Goal: Task Accomplishment & Management: Manage account settings

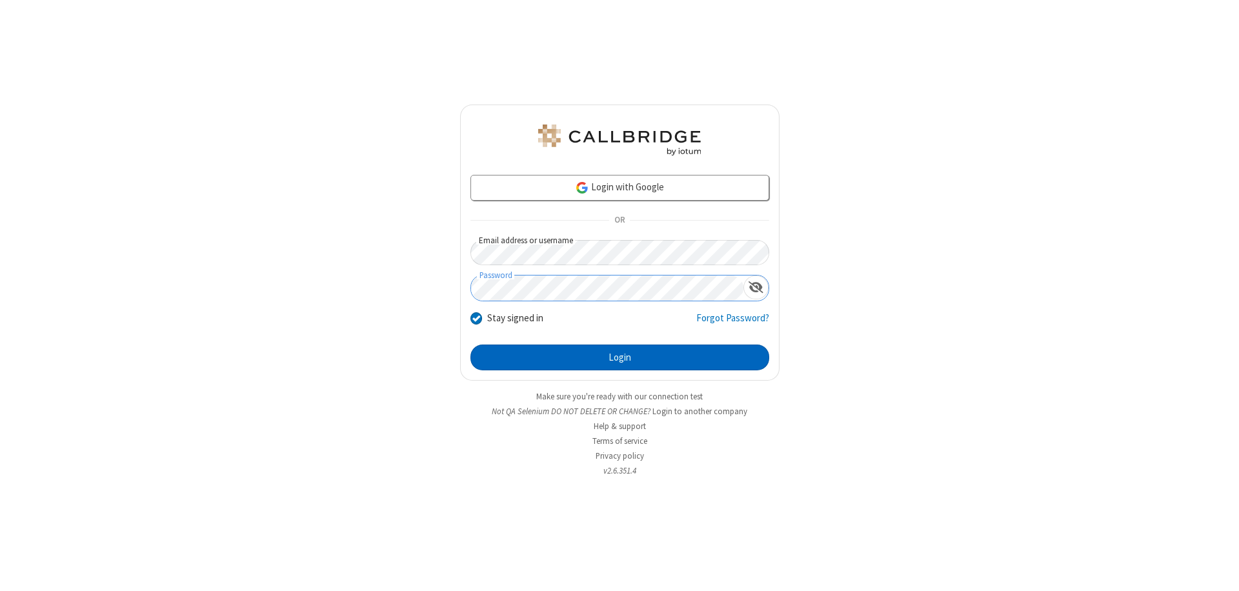
click at [619, 357] on button "Login" at bounding box center [619, 357] width 299 height 26
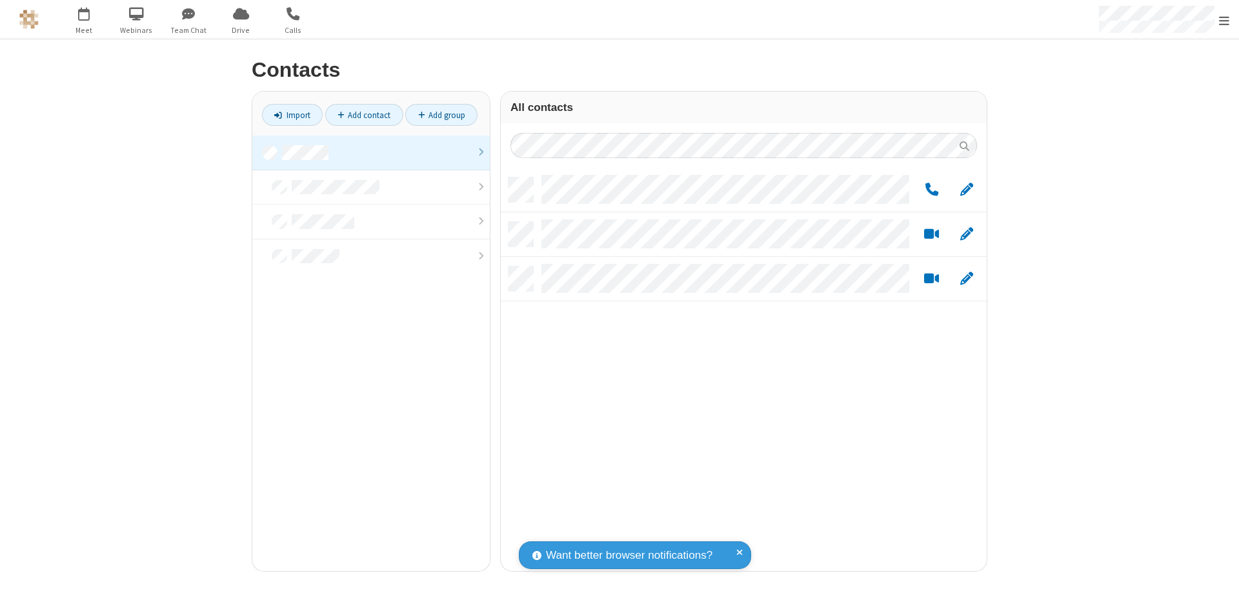
scroll to position [393, 476]
click at [371, 152] on link at bounding box center [370, 152] width 237 height 35
click at [441, 115] on link "Add group" at bounding box center [441, 115] width 72 height 22
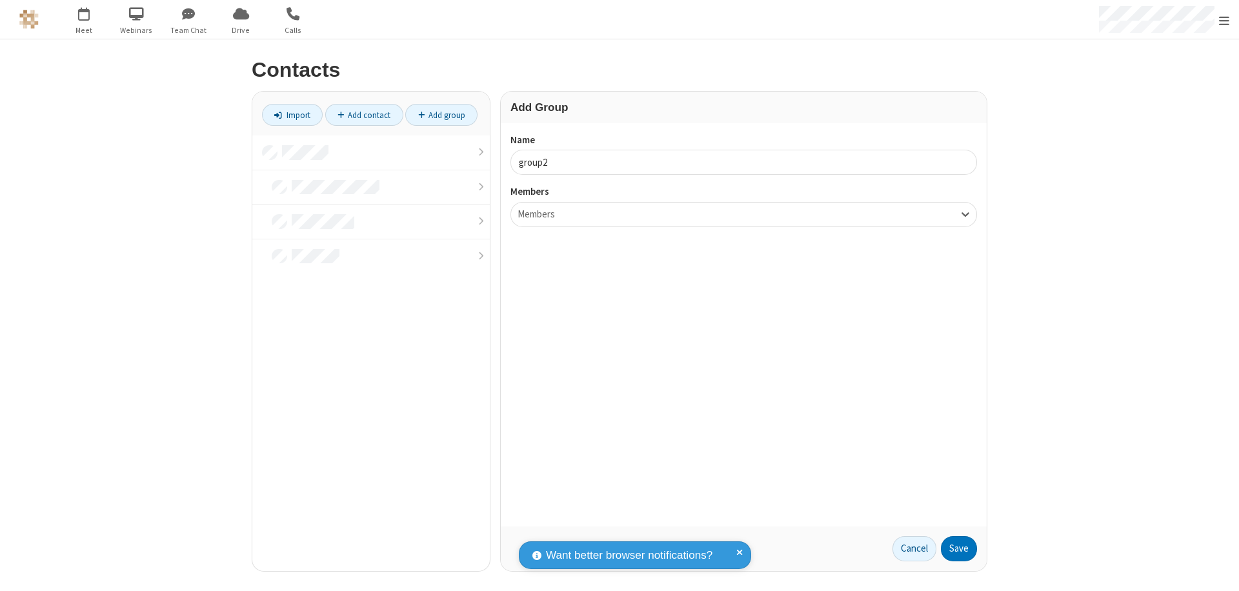
type input "group2"
type input "name19"
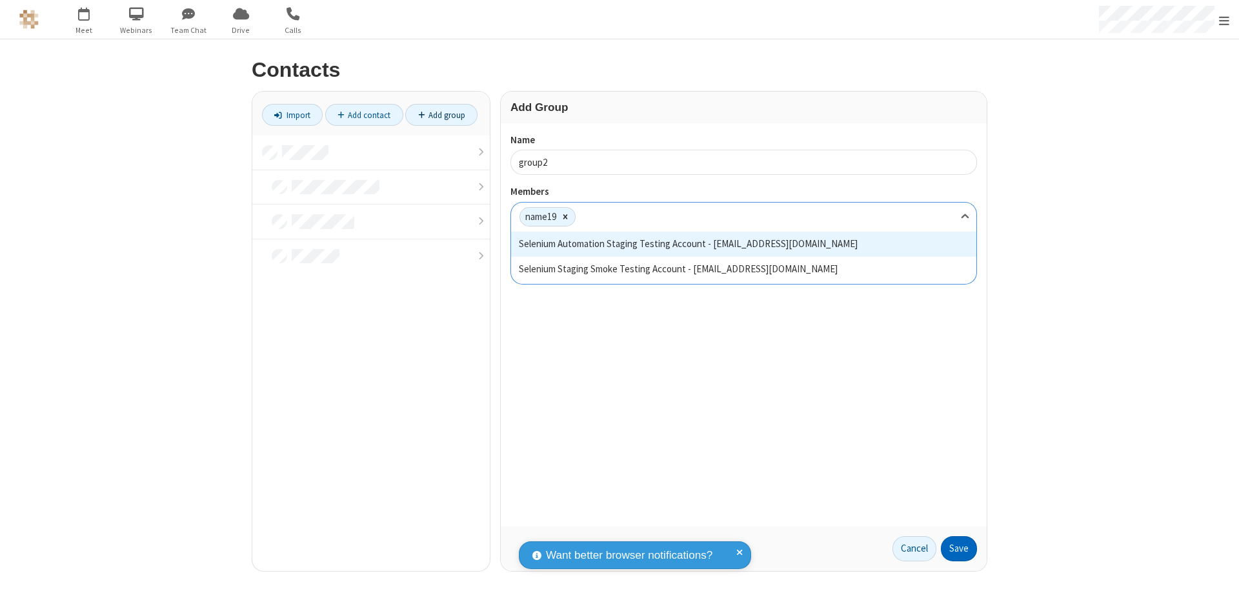
click at [959, 548] on button "Save" at bounding box center [959, 549] width 36 height 26
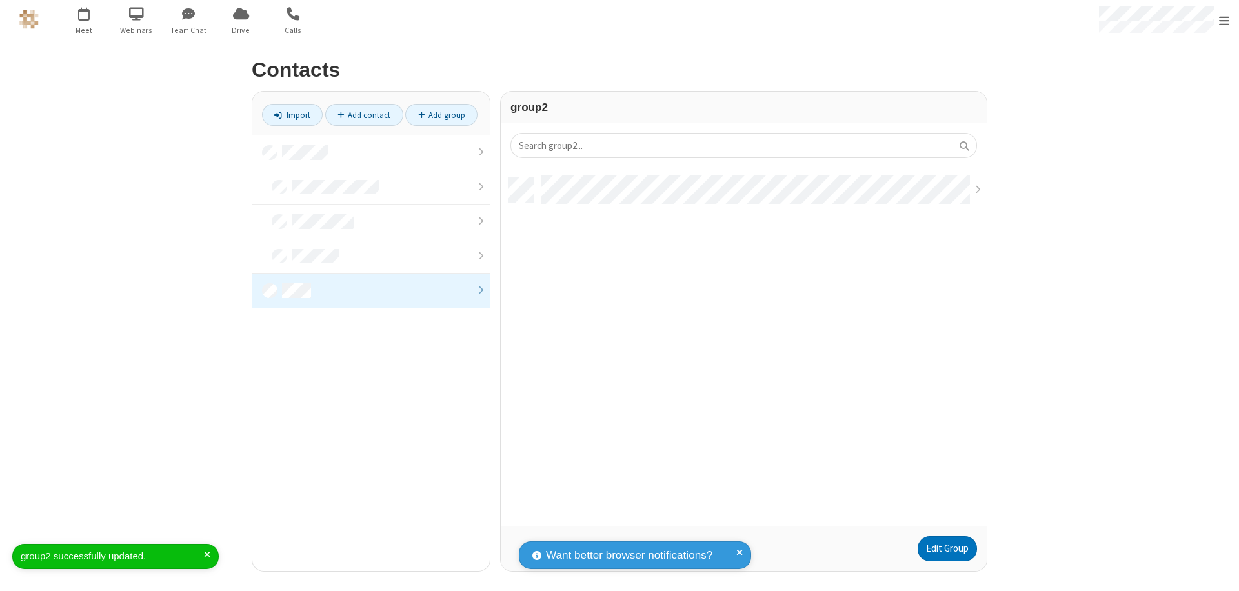
scroll to position [349, 476]
click at [946, 548] on link "Edit Group" at bounding box center [946, 549] width 59 height 26
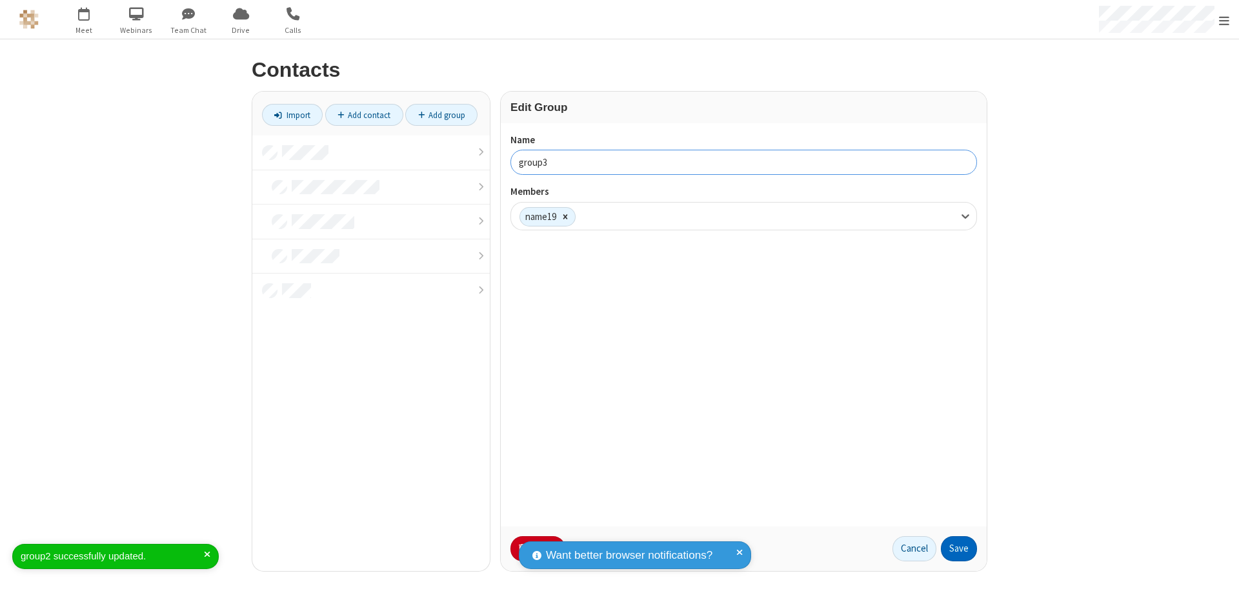
type input "group3"
click at [959, 548] on button "Save" at bounding box center [959, 549] width 36 height 26
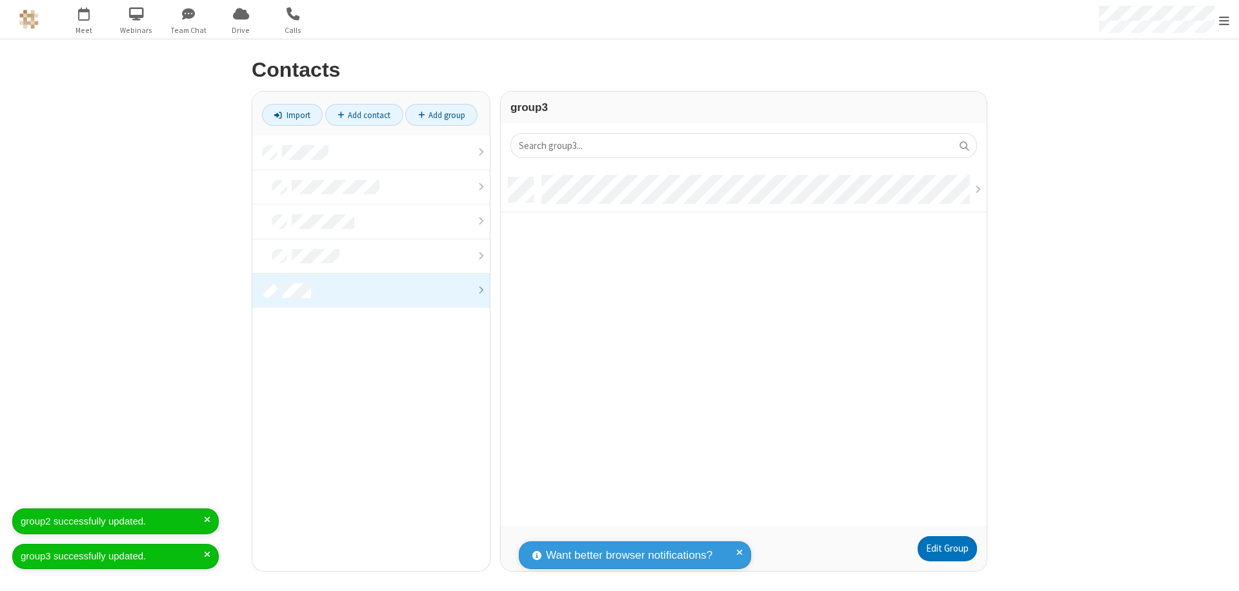
scroll to position [349, 476]
